Goal: Check status: Check status

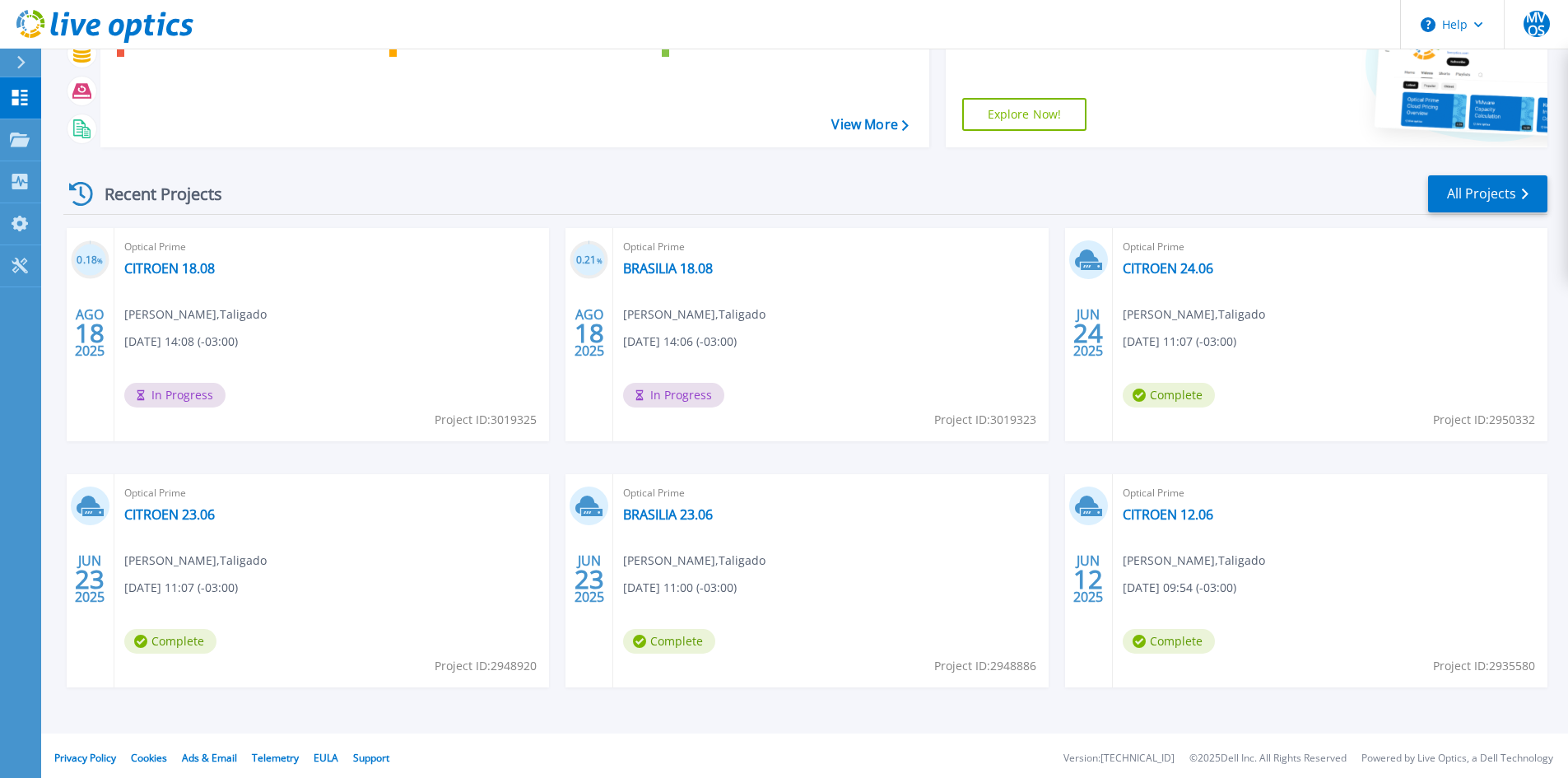
scroll to position [135, 0]
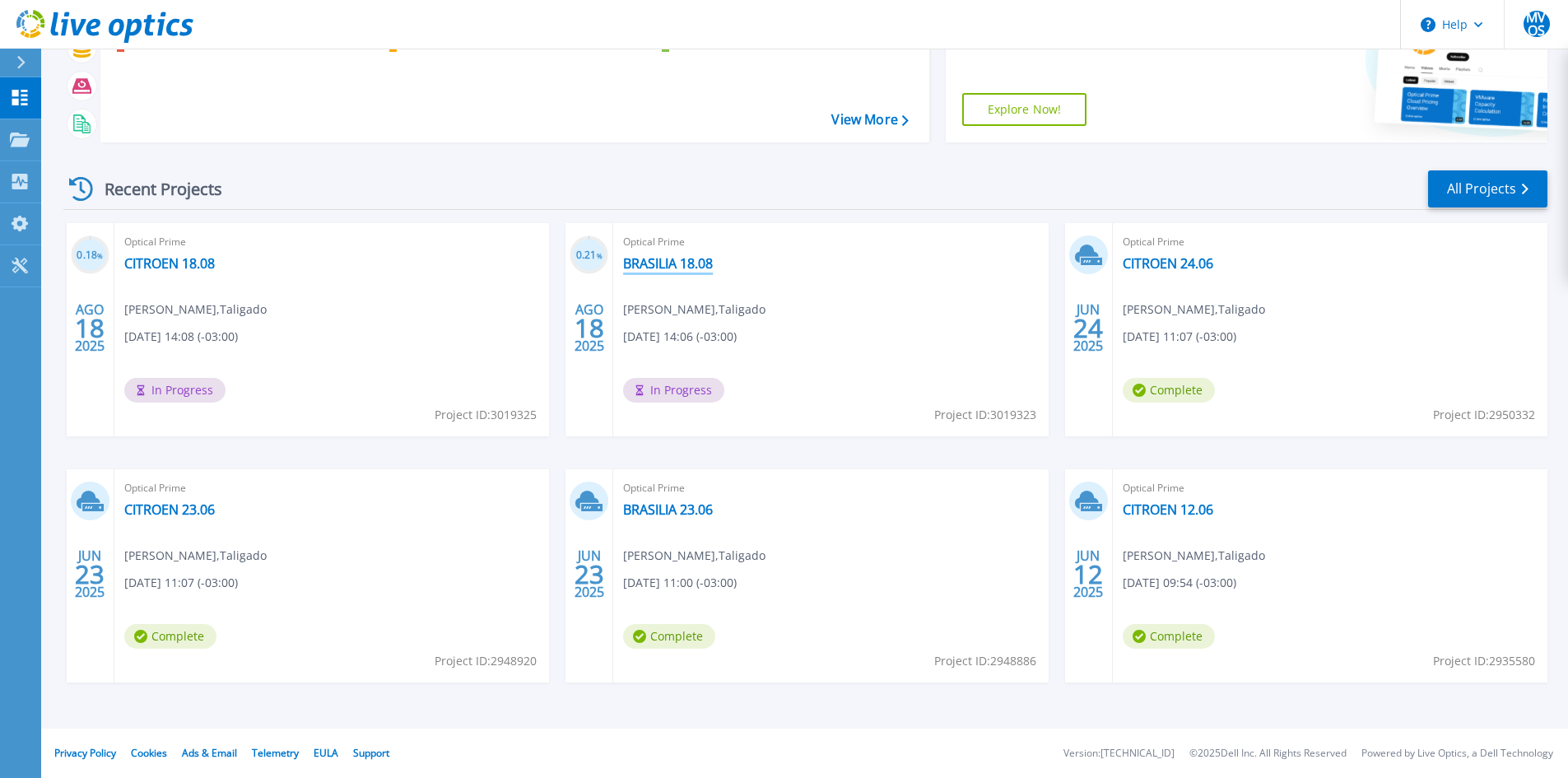
click at [671, 262] on link "BRASILIA 18.08" at bounding box center [669, 264] width 90 height 17
